Goal: Find specific fact: Find contact information

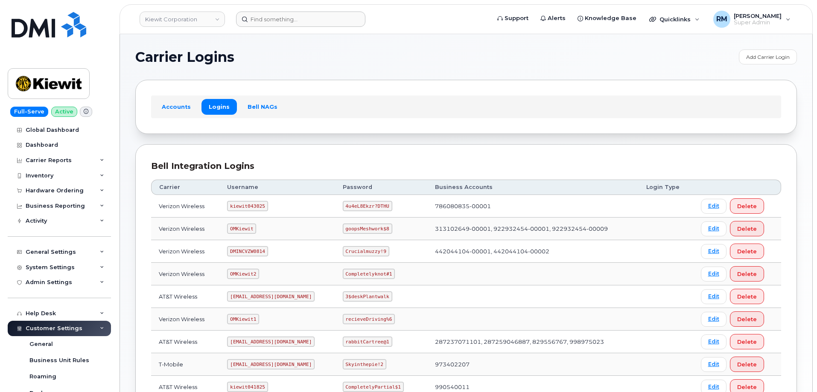
scroll to position [128, 0]
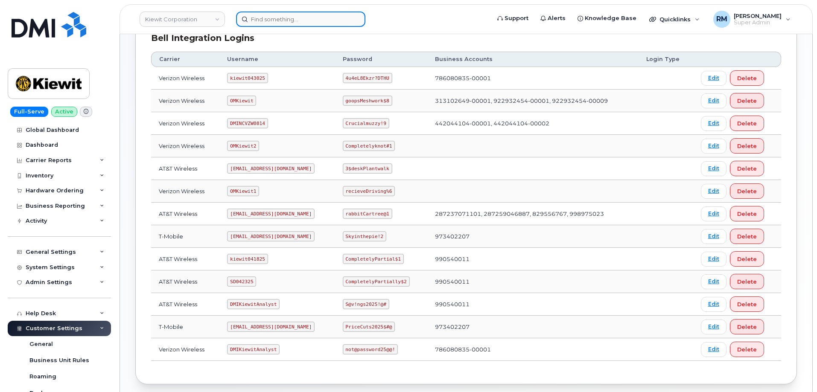
click at [283, 22] on input at bounding box center [300, 19] width 129 height 15
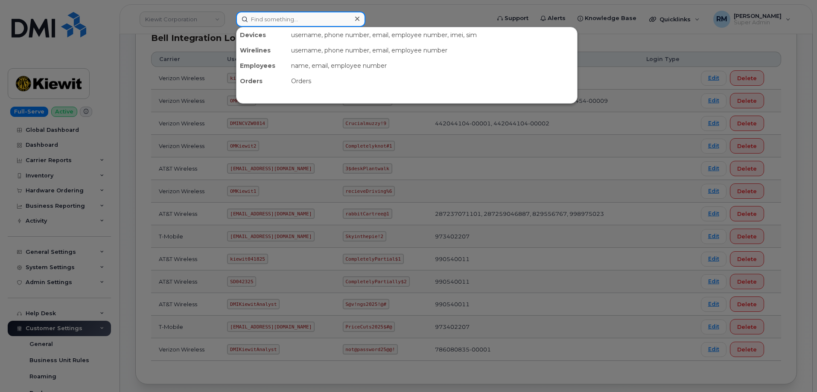
paste input "7737206379"
type input "7737206379"
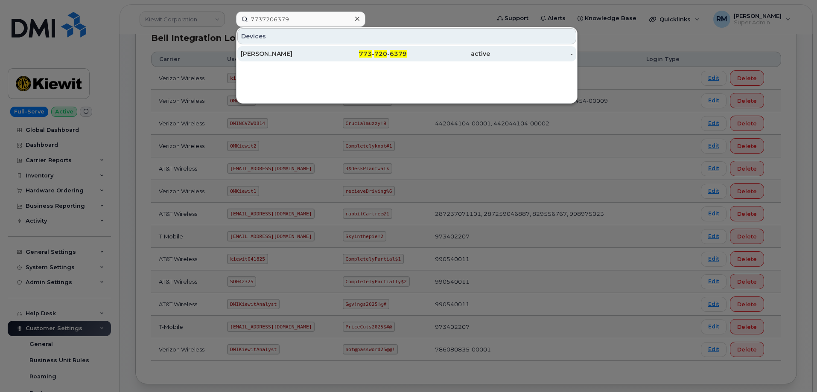
click at [288, 55] on div "[PERSON_NAME]" at bounding box center [282, 54] width 83 height 9
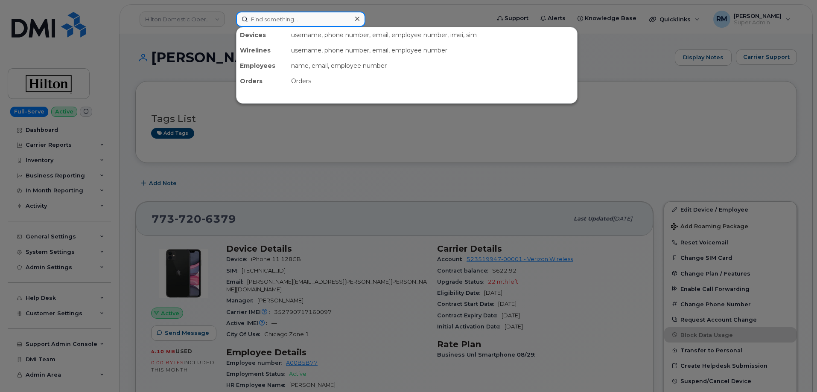
click at [263, 23] on input at bounding box center [300, 19] width 129 height 15
paste input "6507592718"
type input "6507592718"
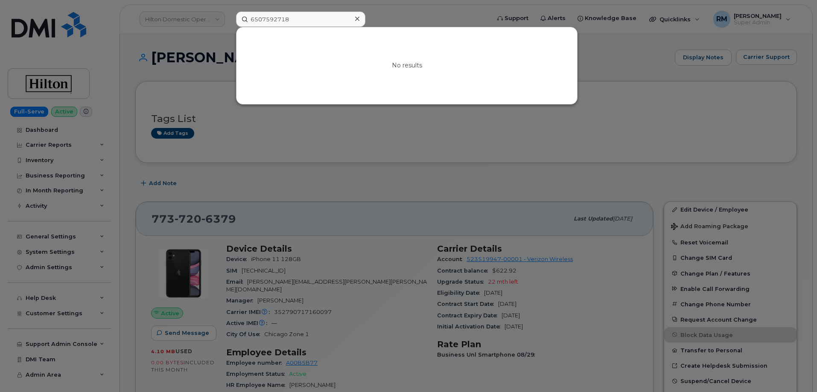
click at [195, 79] on div at bounding box center [408, 196] width 817 height 392
click at [269, 18] on input "6507592718" at bounding box center [300, 19] width 129 height 15
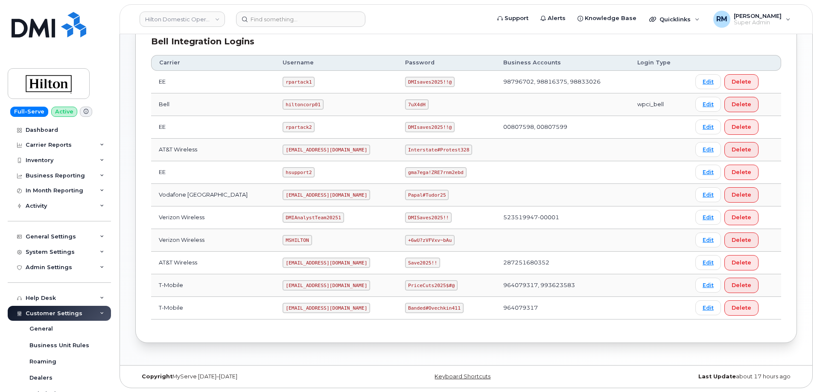
scroll to position [217, 0]
drag, startPoint x: 273, startPoint y: 148, endPoint x: 360, endPoint y: 148, distance: 87.1
click at [360, 148] on td "ms-hilton@dminc.com" at bounding box center [336, 149] width 123 height 23
copy code "ms-hilton@dminc.com"
drag, startPoint x: 400, startPoint y: 150, endPoint x: 457, endPoint y: 149, distance: 57.2
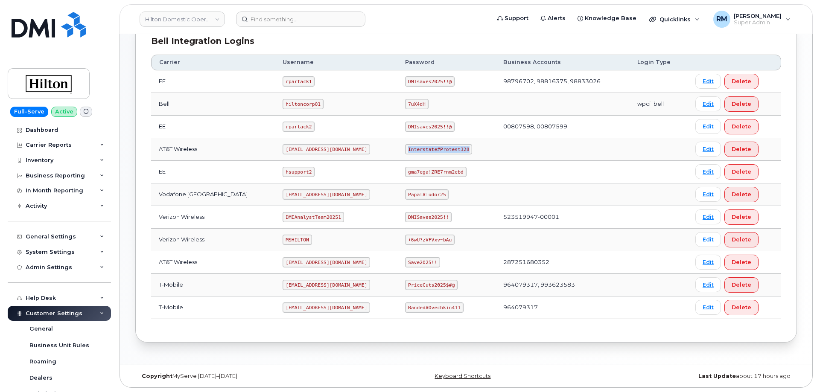
click at [459, 150] on td "Interstate#Protest328" at bounding box center [447, 149] width 98 height 23
copy code "Interstate#Protest328"
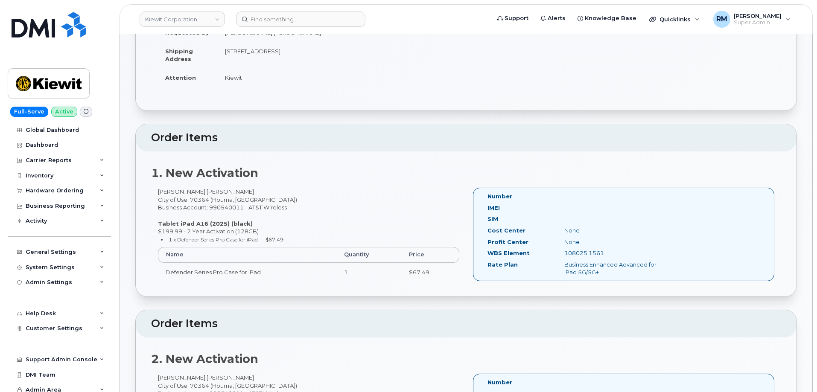
scroll to position [85, 0]
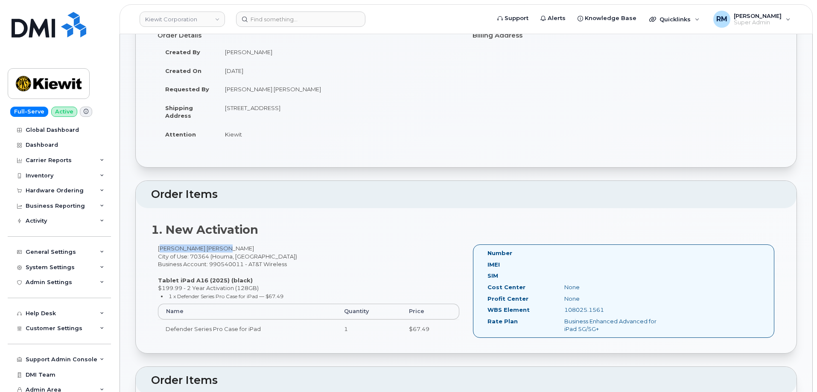
drag, startPoint x: 214, startPoint y: 252, endPoint x: 157, endPoint y: 249, distance: 57.3
click at [157, 249] on div "Faisal Imtiaj Shovon City of Use: 70364 (Houma, LA) Business Account: 990540011…" at bounding box center [308, 295] width 315 height 101
copy div "Faisal Imtiaj Shovon"
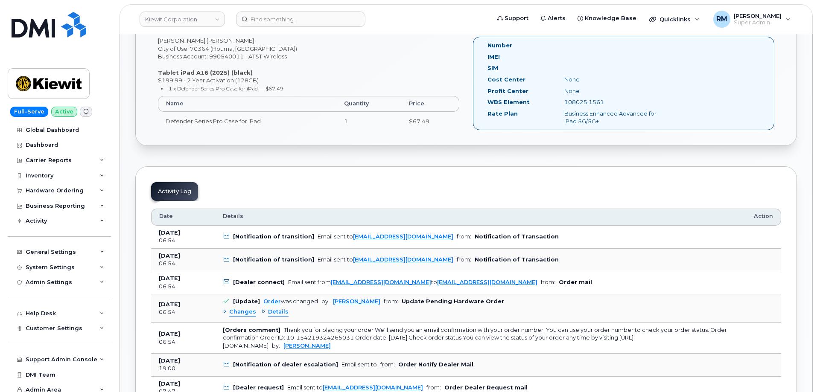
scroll to position [384, 0]
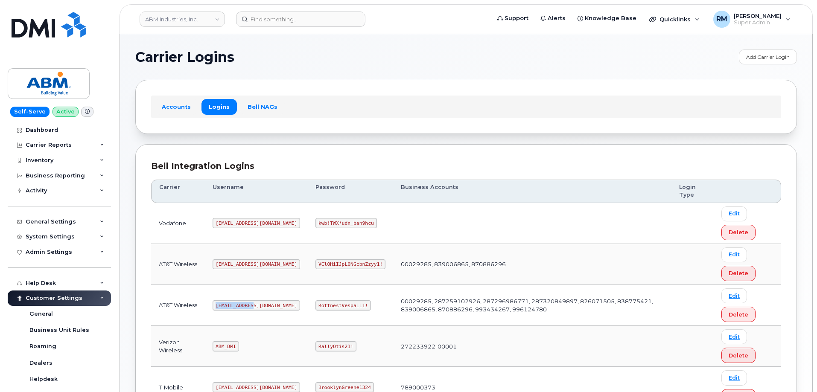
drag, startPoint x: 217, startPoint y: 305, endPoint x: 259, endPoint y: 201, distance: 112.6
click at [260, 306] on td "abm@dminc.com" at bounding box center [256, 305] width 103 height 41
copy code "abm@dminc.com"
click at [316, 306] on code "RottnestVespa111!" at bounding box center [344, 306] width 56 height 10
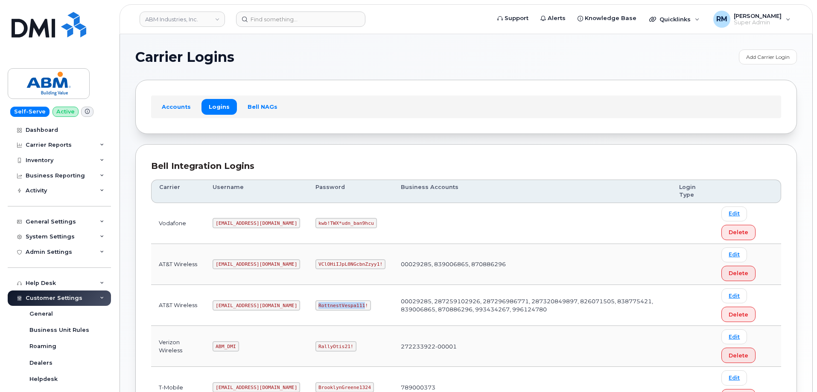
copy code "RottnestVespa111"
click at [271, 20] on input at bounding box center [300, 19] width 129 height 15
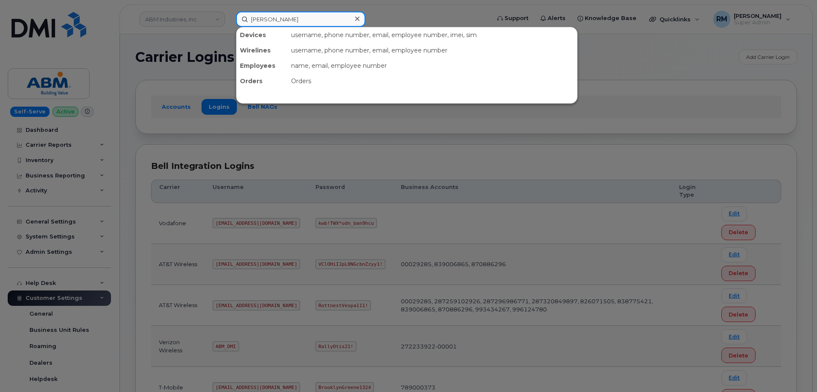
type input "derek layton"
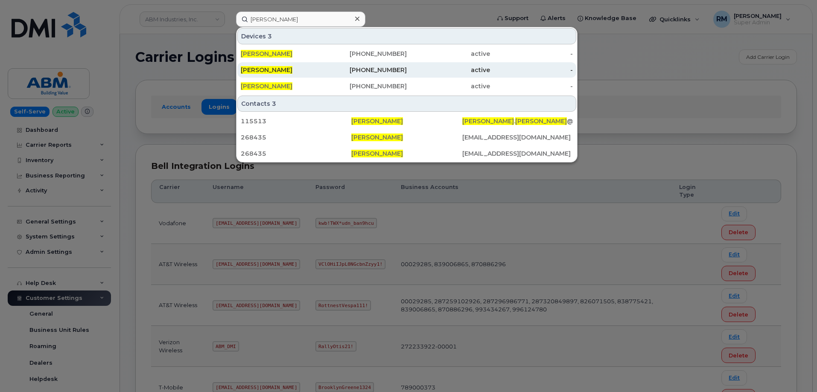
click at [262, 73] on span "Derek Layton" at bounding box center [267, 70] width 52 height 8
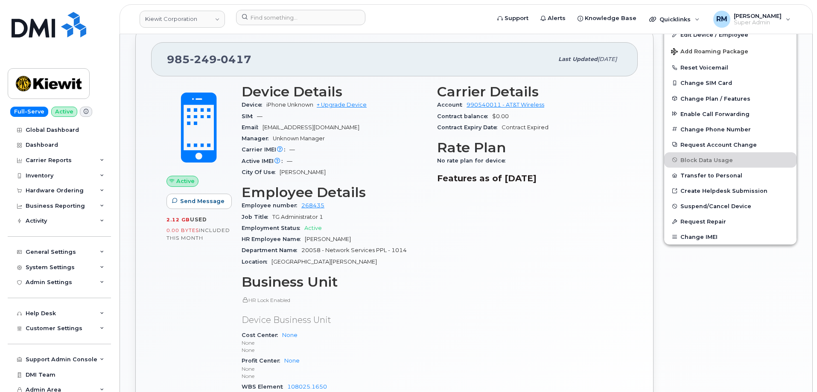
scroll to position [299, 0]
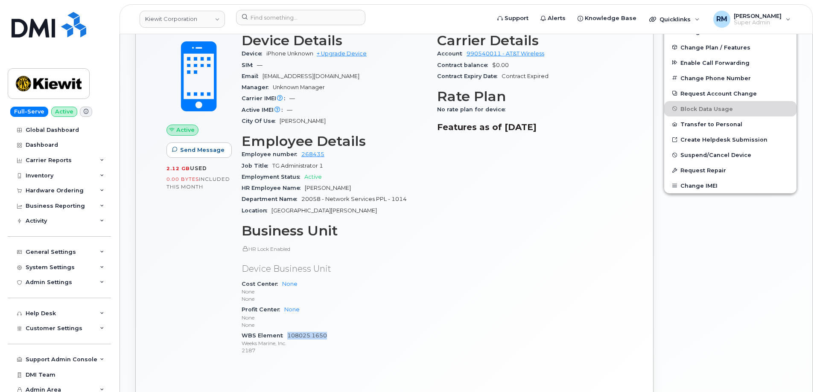
drag, startPoint x: 335, startPoint y: 335, endPoint x: 288, endPoint y: 338, distance: 47.5
click at [288, 338] on div "WBS Element 108025.1650 Weeks Marine, Inc. 2187" at bounding box center [334, 344] width 185 height 26
copy link "108025.1650"
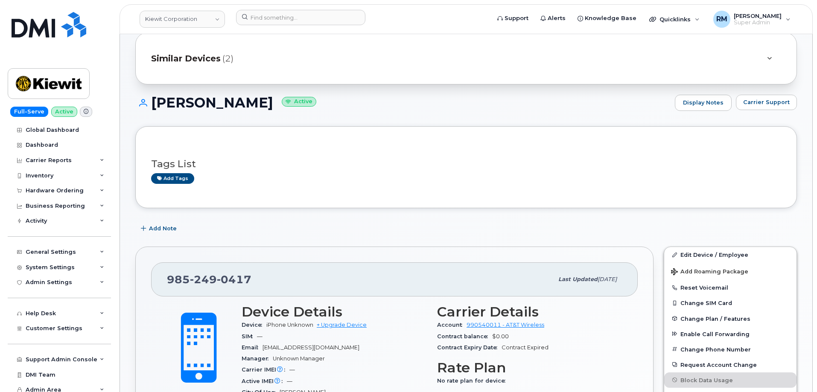
scroll to position [0, 0]
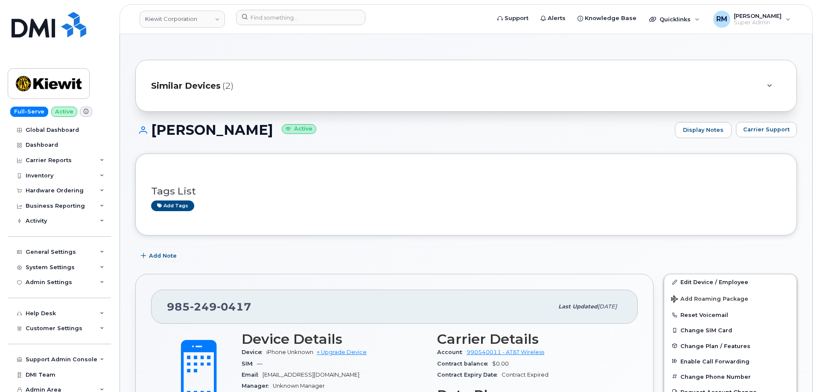
click at [231, 89] on span "(2)" at bounding box center [227, 86] width 11 height 12
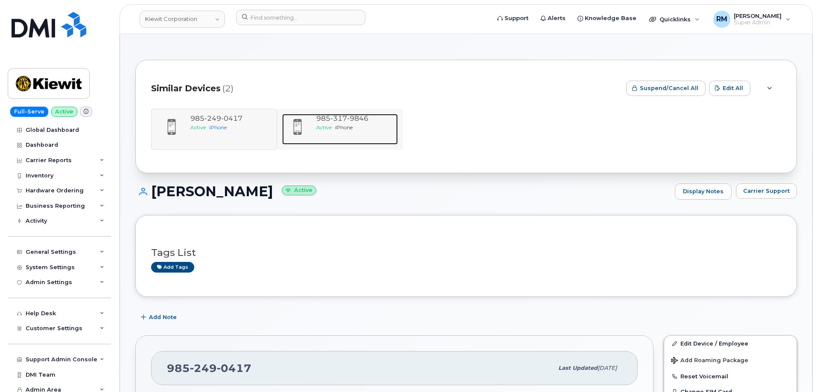
click at [333, 123] on div "985 317 9846" at bounding box center [355, 119] width 78 height 10
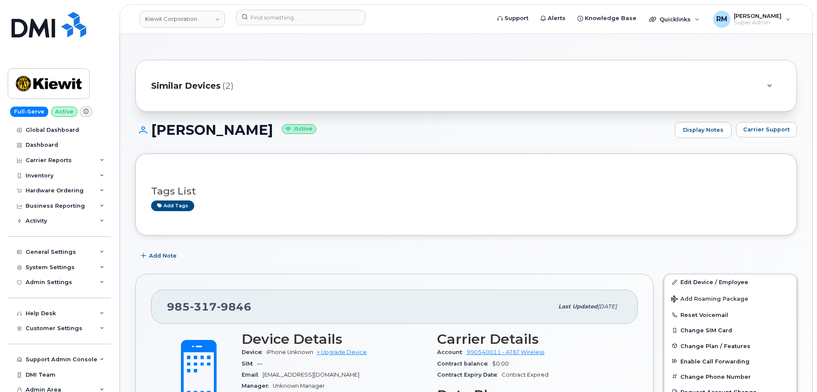
click at [166, 338] on span at bounding box center [198, 375] width 75 height 79
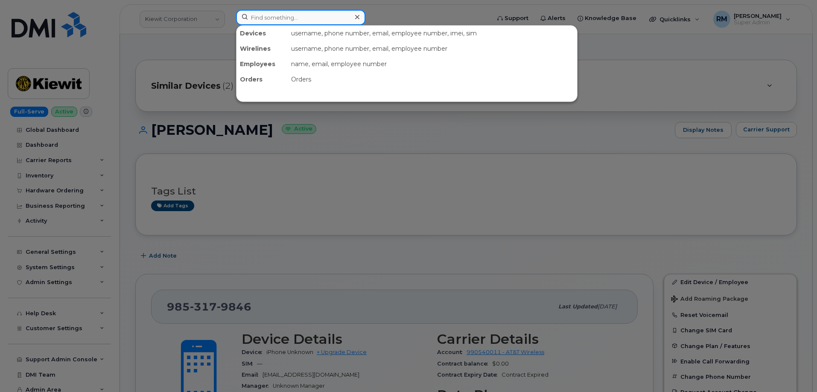
click at [306, 20] on input at bounding box center [300, 17] width 129 height 15
paste input "5714554408"
type input "5714554408"
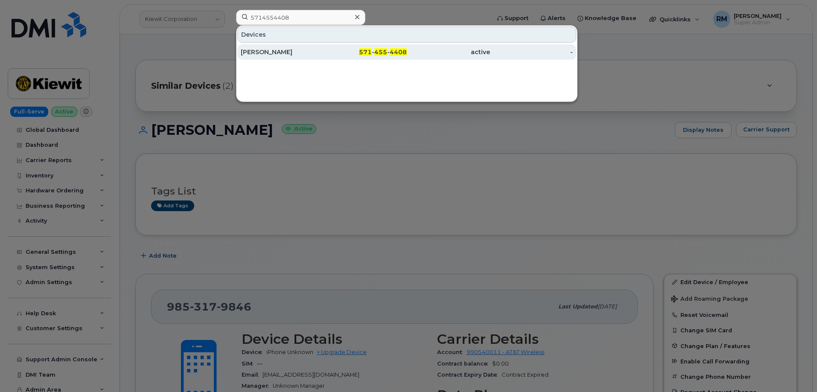
click at [290, 50] on div "[PERSON_NAME]" at bounding box center [282, 52] width 83 height 9
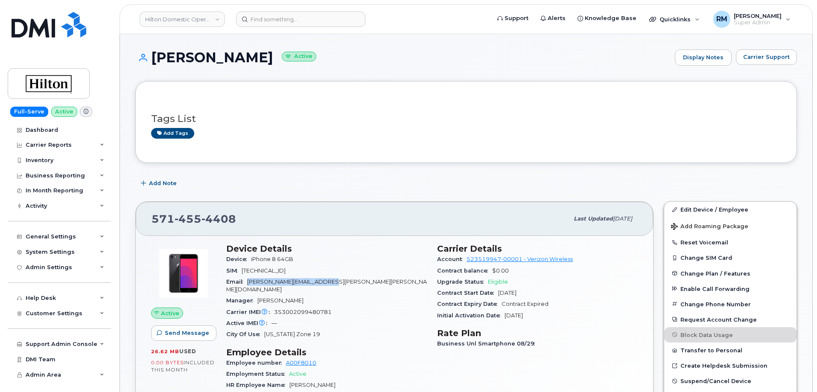
drag, startPoint x: 338, startPoint y: 282, endPoint x: 250, endPoint y: 284, distance: 88.4
click at [250, 284] on div "Email [PERSON_NAME][EMAIL_ADDRESS][PERSON_NAME][PERSON_NAME][DOMAIN_NAME]" at bounding box center [326, 286] width 201 height 19
copy span "[PERSON_NAME][EMAIL_ADDRESS][PERSON_NAME][PERSON_NAME][DOMAIN_NAME]"
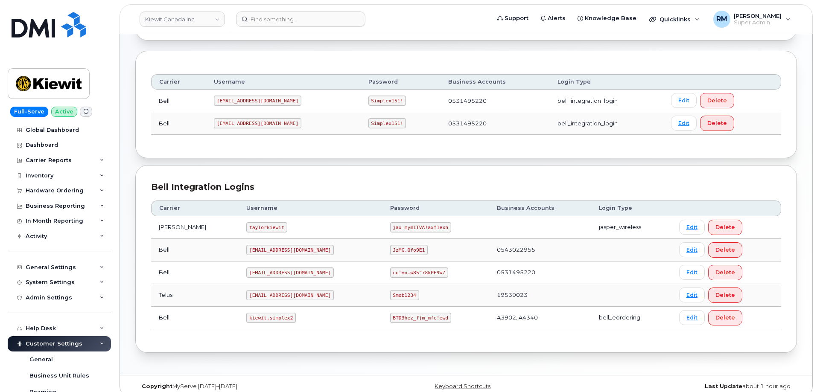
scroll to position [104, 0]
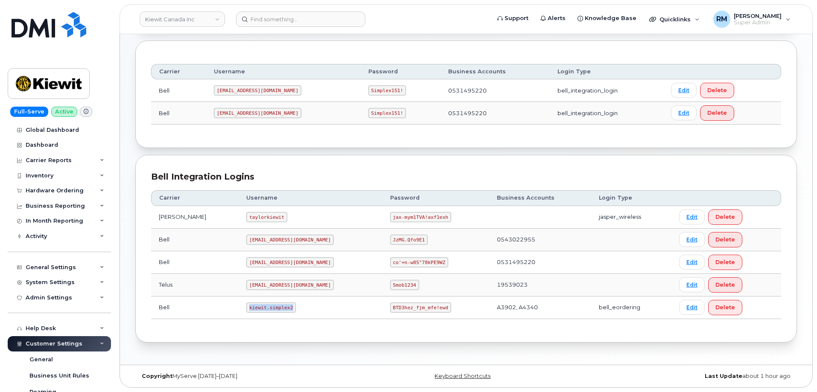
drag, startPoint x: 230, startPoint y: 307, endPoint x: 279, endPoint y: 307, distance: 48.7
click at [279, 307] on td "kiewit.simplex2" at bounding box center [310, 308] width 143 height 23
copy code "kiewit.simplex2"
click at [390, 307] on code "BTD3hez_fjm_mfe!ewd" at bounding box center [420, 308] width 61 height 10
drag, startPoint x: 362, startPoint y: 307, endPoint x: 426, endPoint y: 303, distance: 64.2
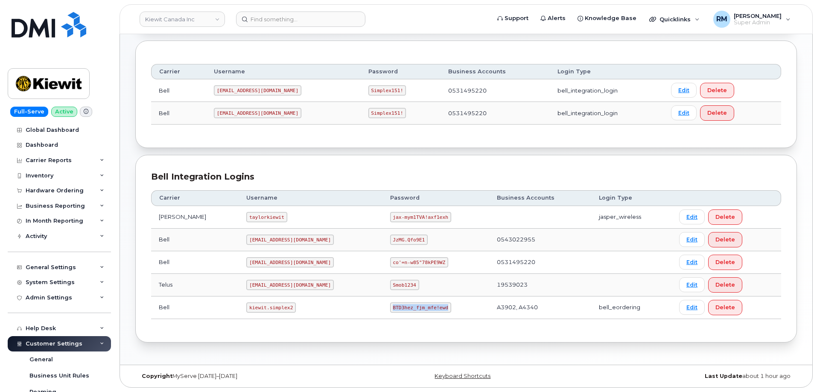
click at [426, 304] on td "BTD3hez_fjm_mfe!ewd" at bounding box center [436, 308] width 107 height 23
copy code "BTD3hez_fjm_mfe!ewd"
click at [47, 177] on div "Inventory" at bounding box center [40, 176] width 28 height 7
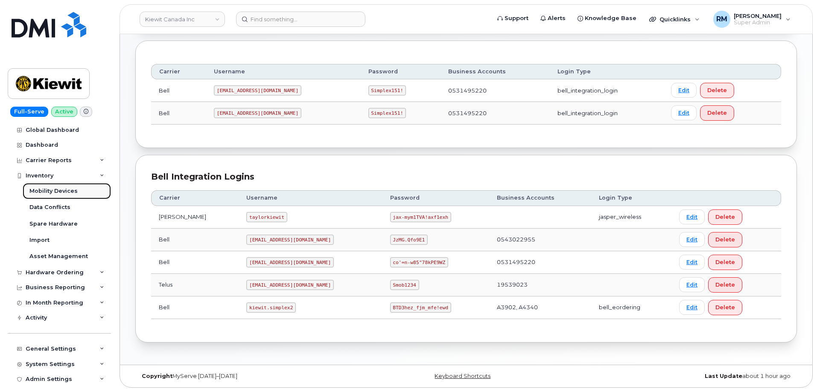
click at [51, 190] on div "Mobility Devices" at bounding box center [53, 191] width 48 height 8
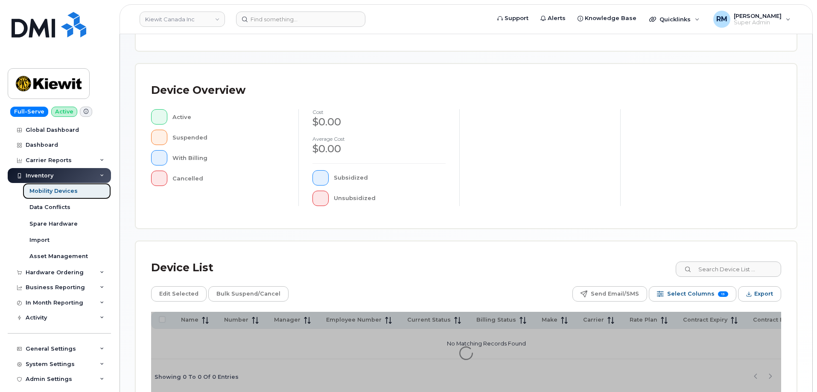
scroll to position [197, 0]
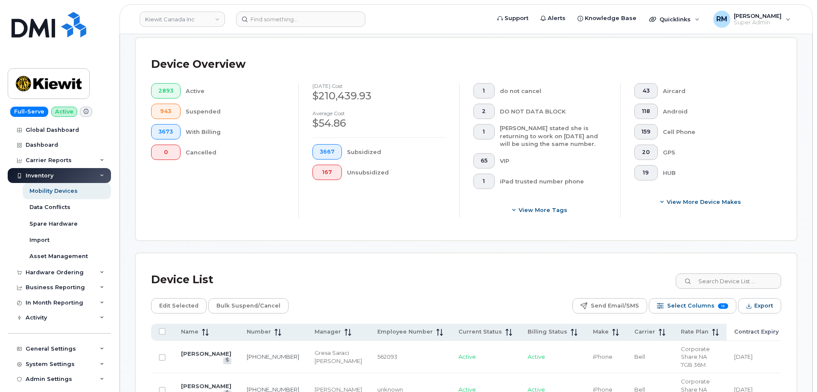
click at [779, 328] on span at bounding box center [784, 332] width 10 height 8
click at [782, 329] on icon at bounding box center [785, 332] width 7 height 7
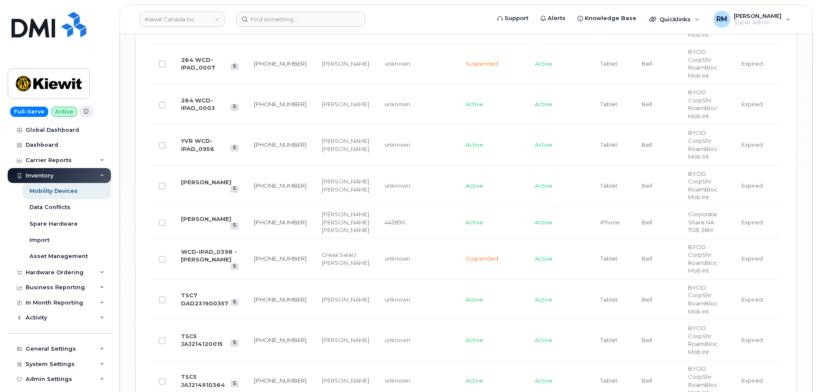
scroll to position [1436, 0]
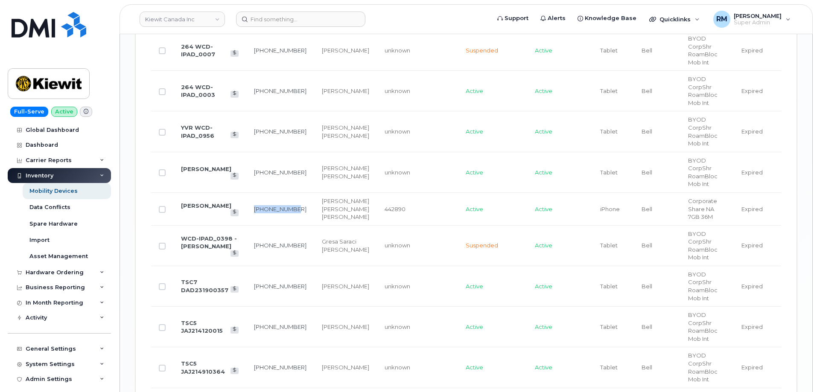
drag, startPoint x: 281, startPoint y: 245, endPoint x: 248, endPoint y: 245, distance: 33.7
click at [248, 226] on td "236-313-1251" at bounding box center [280, 209] width 68 height 33
copy link "236-313-1251"
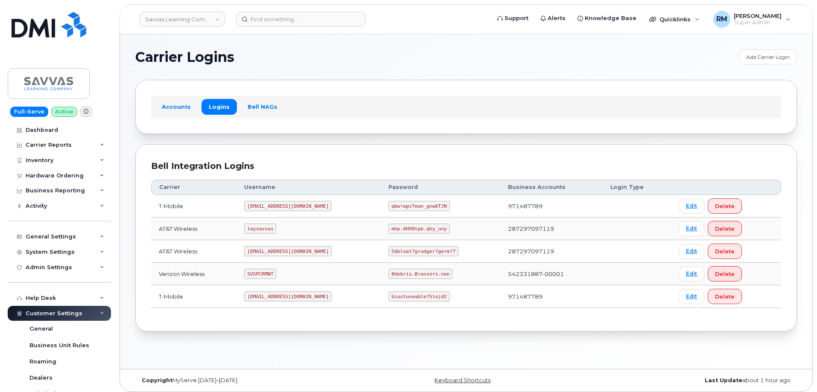
click at [266, 272] on code "SVSPCRMNT" at bounding box center [260, 274] width 32 height 10
copy code "SVSPCRMNT"
drag, startPoint x: 365, startPoint y: 275, endPoint x: 423, endPoint y: 275, distance: 58.1
click at [423, 275] on td "8debris.Bronzers.non" at bounding box center [441, 274] width 120 height 23
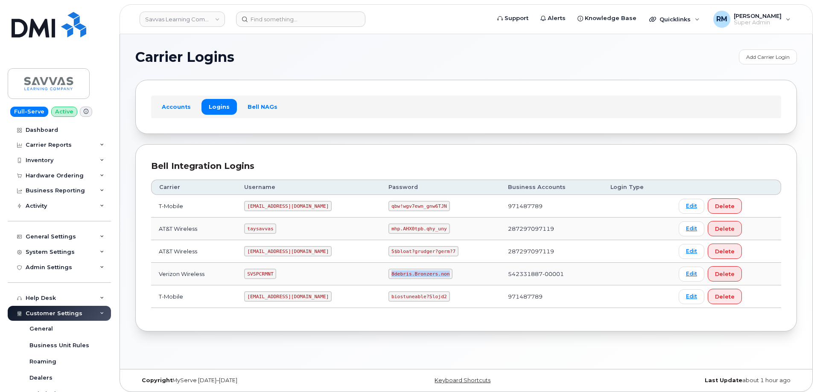
copy code "8debris.Bronzers.non"
click at [261, 25] on input at bounding box center [300, 19] width 129 height 15
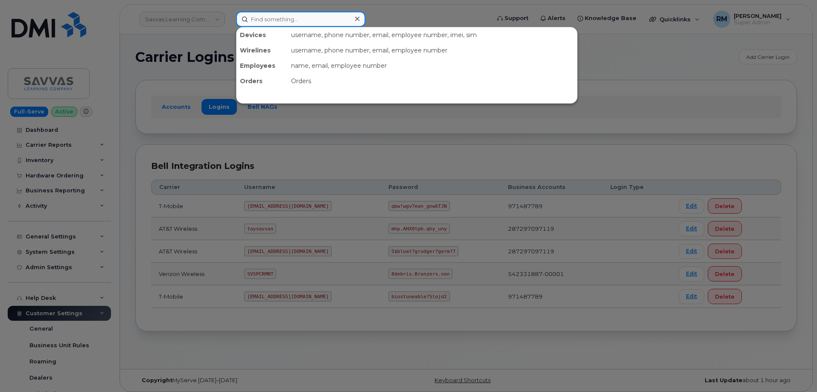
paste input "3605997406"
type input "3605997406"
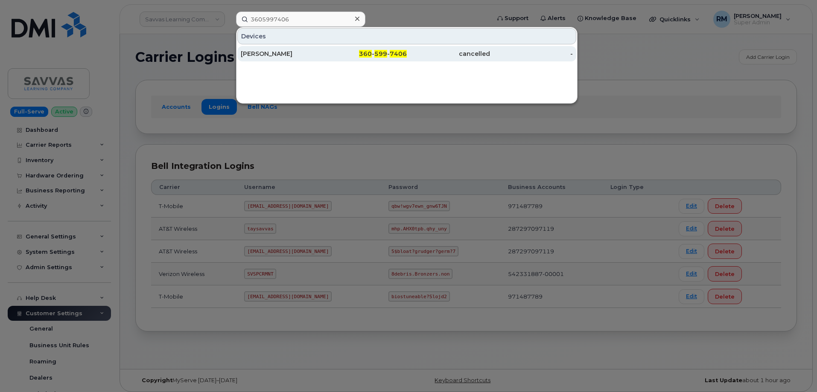
click at [286, 50] on div "[PERSON_NAME]" at bounding box center [282, 54] width 83 height 9
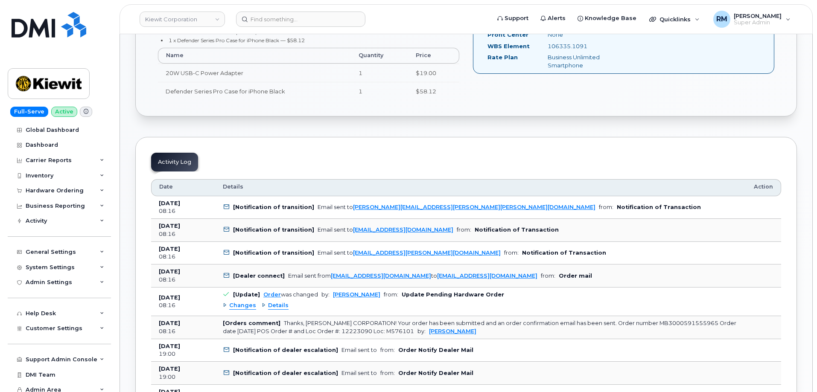
scroll to position [384, 0]
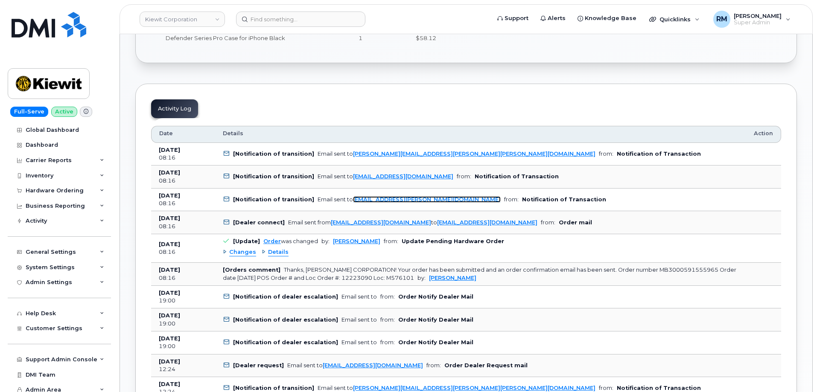
click at [387, 201] on link "[EMAIL_ADDRESS][PERSON_NAME][DOMAIN_NAME]" at bounding box center [427, 199] width 148 height 6
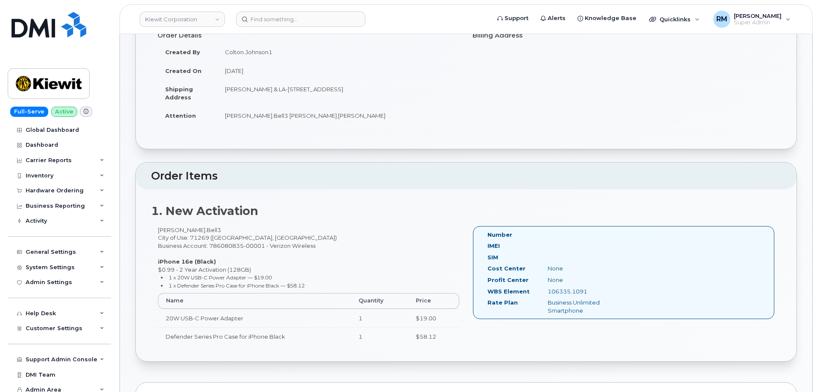
scroll to position [0, 0]
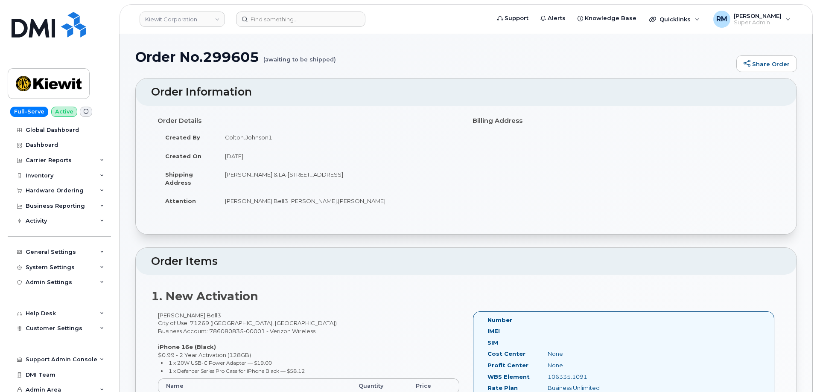
click at [233, 59] on h1 "Order No.299605 (awaiting to be shipped)" at bounding box center [433, 57] width 597 height 15
copy h1 "299605"
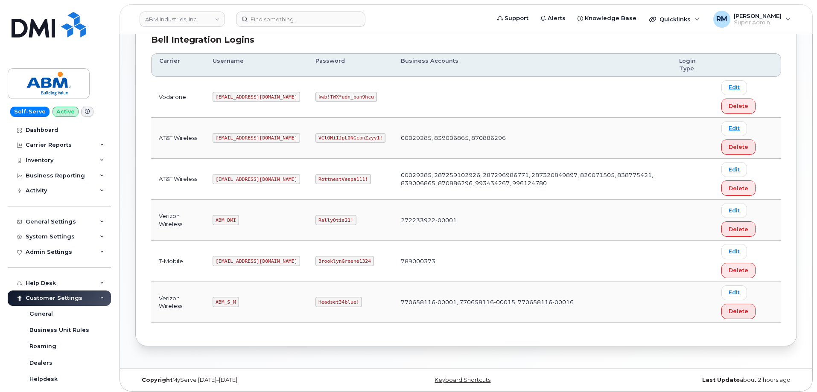
scroll to position [128, 0]
drag, startPoint x: 216, startPoint y: 302, endPoint x: 253, endPoint y: 297, distance: 37.9
click at [253, 298] on td "ABM_S_M" at bounding box center [256, 301] width 103 height 41
copy code "ABM_S_M"
click at [316, 300] on code "Headset34blue!" at bounding box center [339, 301] width 47 height 10
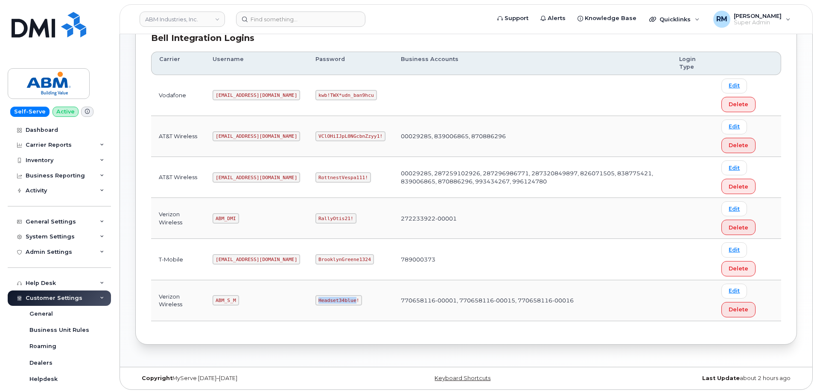
click at [316, 300] on code "Headset34blue!" at bounding box center [339, 301] width 47 height 10
copy code "Headset34blue"
click at [316, 178] on code "RottnestVespa111!" at bounding box center [344, 178] width 56 height 10
copy code "RottnestVespa111"
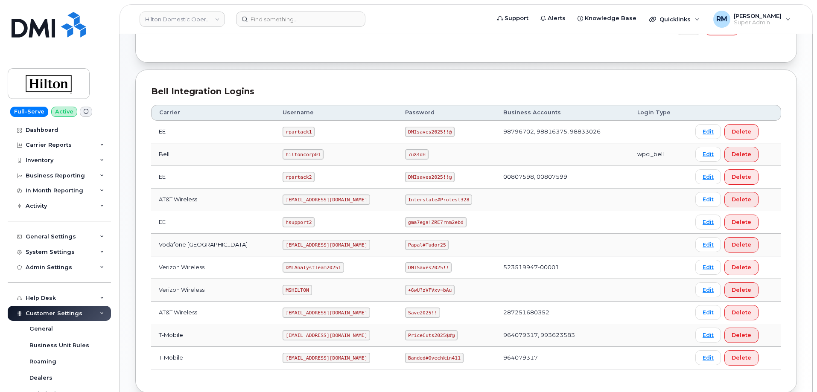
scroll to position [171, 0]
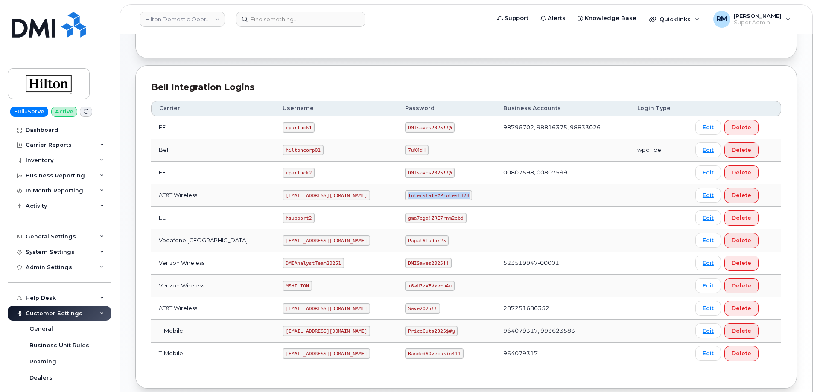
drag, startPoint x: 400, startPoint y: 195, endPoint x: 459, endPoint y: 196, distance: 58.9
click at [459, 196] on code "Interstate#Protest328" at bounding box center [438, 195] width 67 height 10
copy code "Interstate#Protest328"
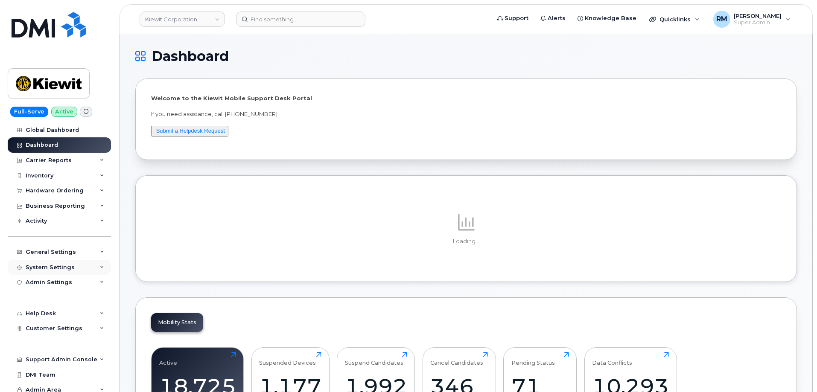
click at [75, 268] on div "System Settings" at bounding box center [59, 267] width 103 height 15
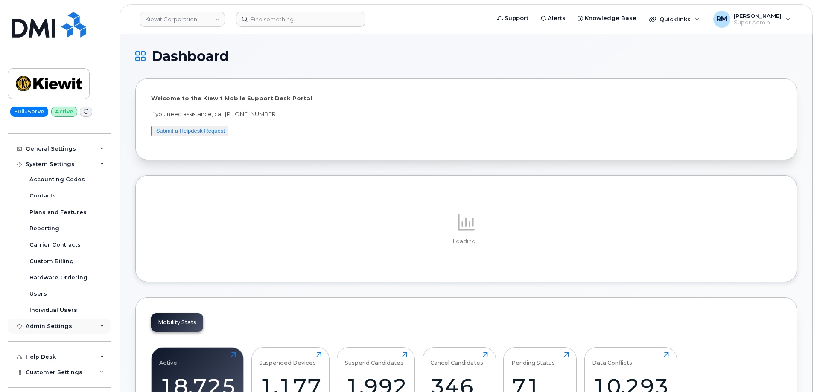
scroll to position [128, 0]
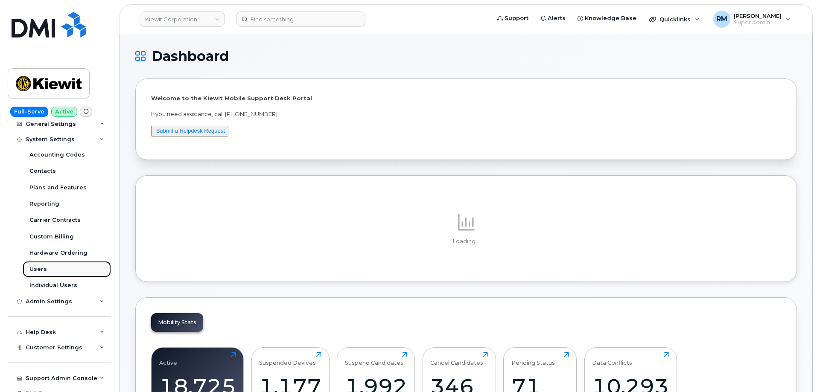
click at [45, 265] on link "Users" at bounding box center [67, 269] width 88 height 16
click at [43, 266] on div "Users" at bounding box center [38, 270] width 18 height 8
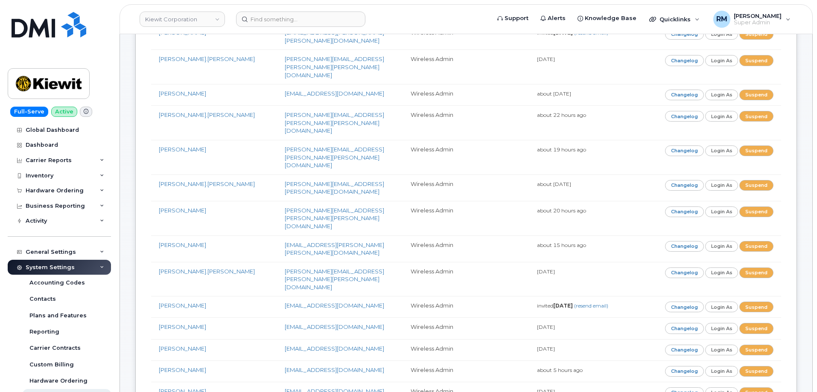
scroll to position [124, 0]
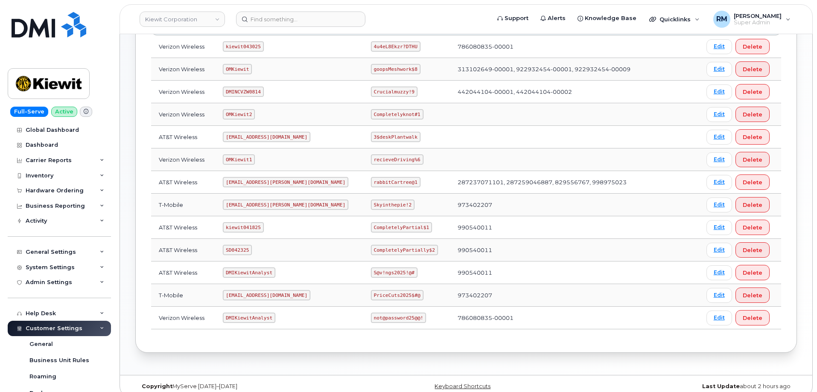
scroll to position [170, 0]
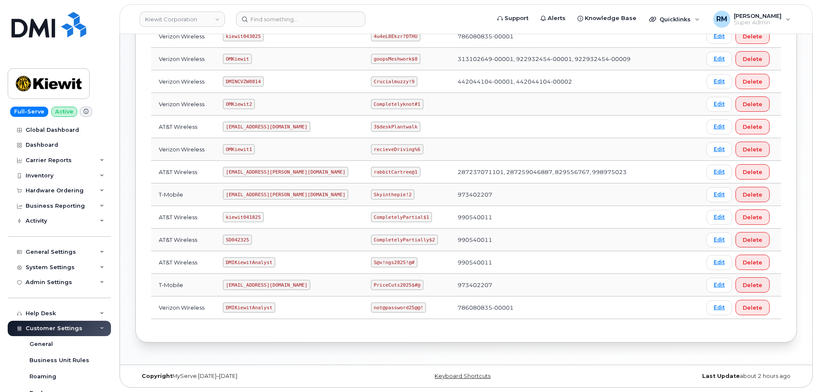
click at [240, 242] on code "SD042325" at bounding box center [237, 240] width 29 height 10
drag, startPoint x: 240, startPoint y: 241, endPoint x: 217, endPoint y: 139, distance: 104.2
click at [240, 240] on code "SD042325" at bounding box center [237, 240] width 29 height 10
copy code "SD042325"
drag, startPoint x: 346, startPoint y: 240, endPoint x: 417, endPoint y: 235, distance: 71.0
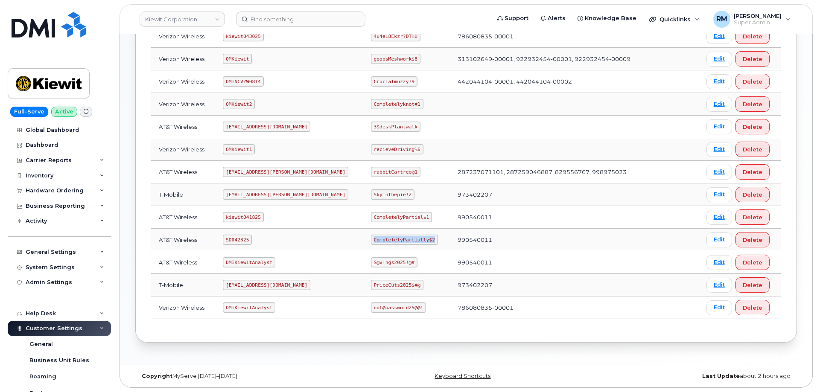
click at [417, 236] on td "CompletelyPartially$2" at bounding box center [406, 240] width 87 height 23
copy code "CompletelyPartially$2"
